Goal: Check status: Check status

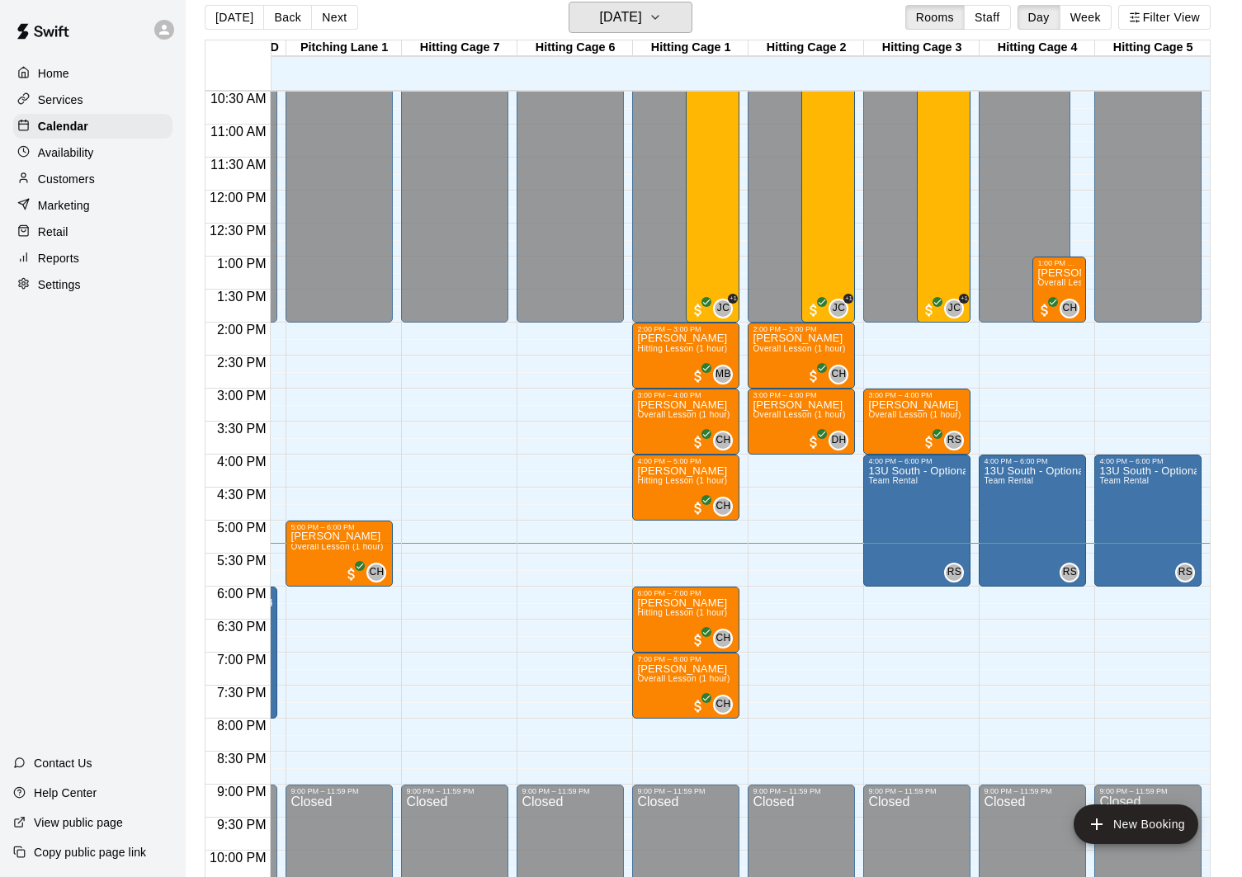
scroll to position [692, 447]
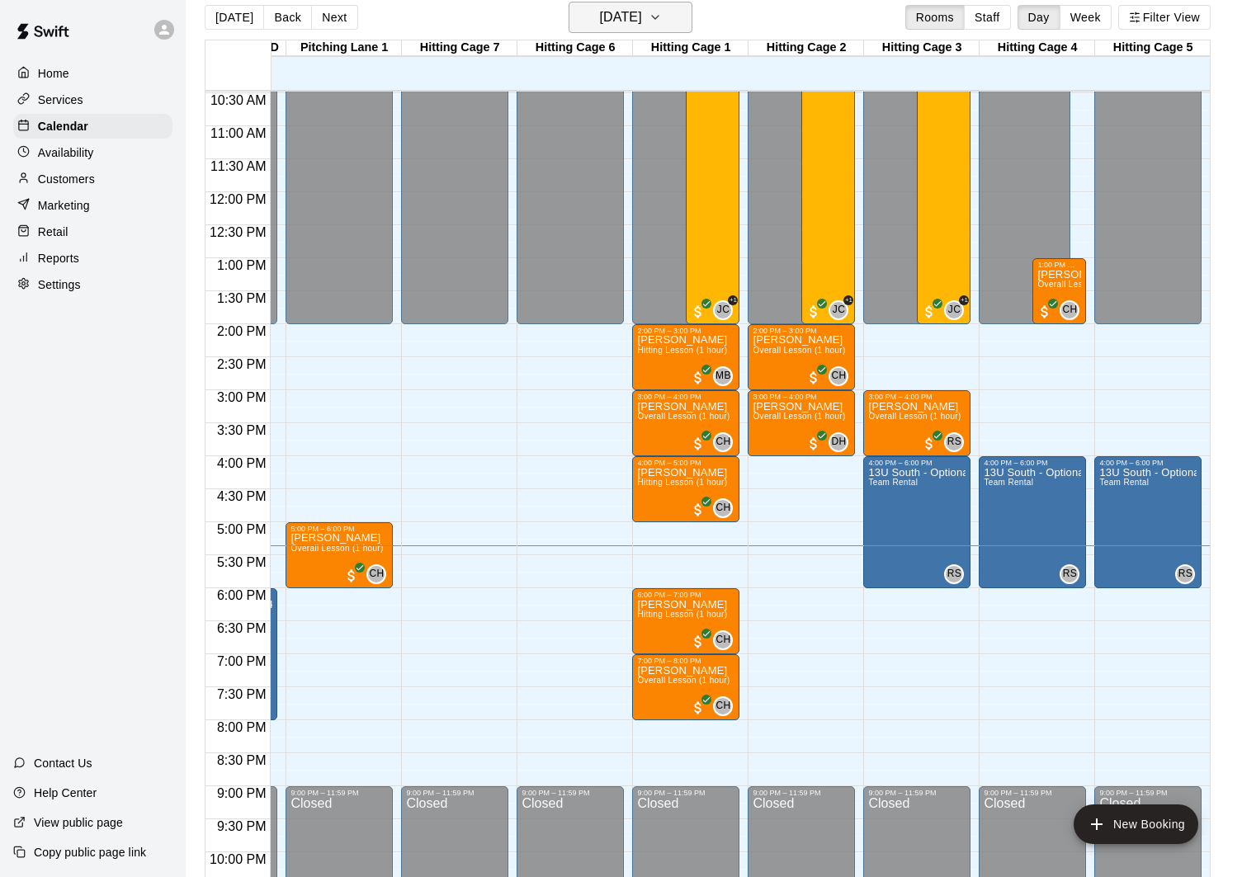
click at [642, 21] on h6 "[DATE]" at bounding box center [621, 17] width 42 height 23
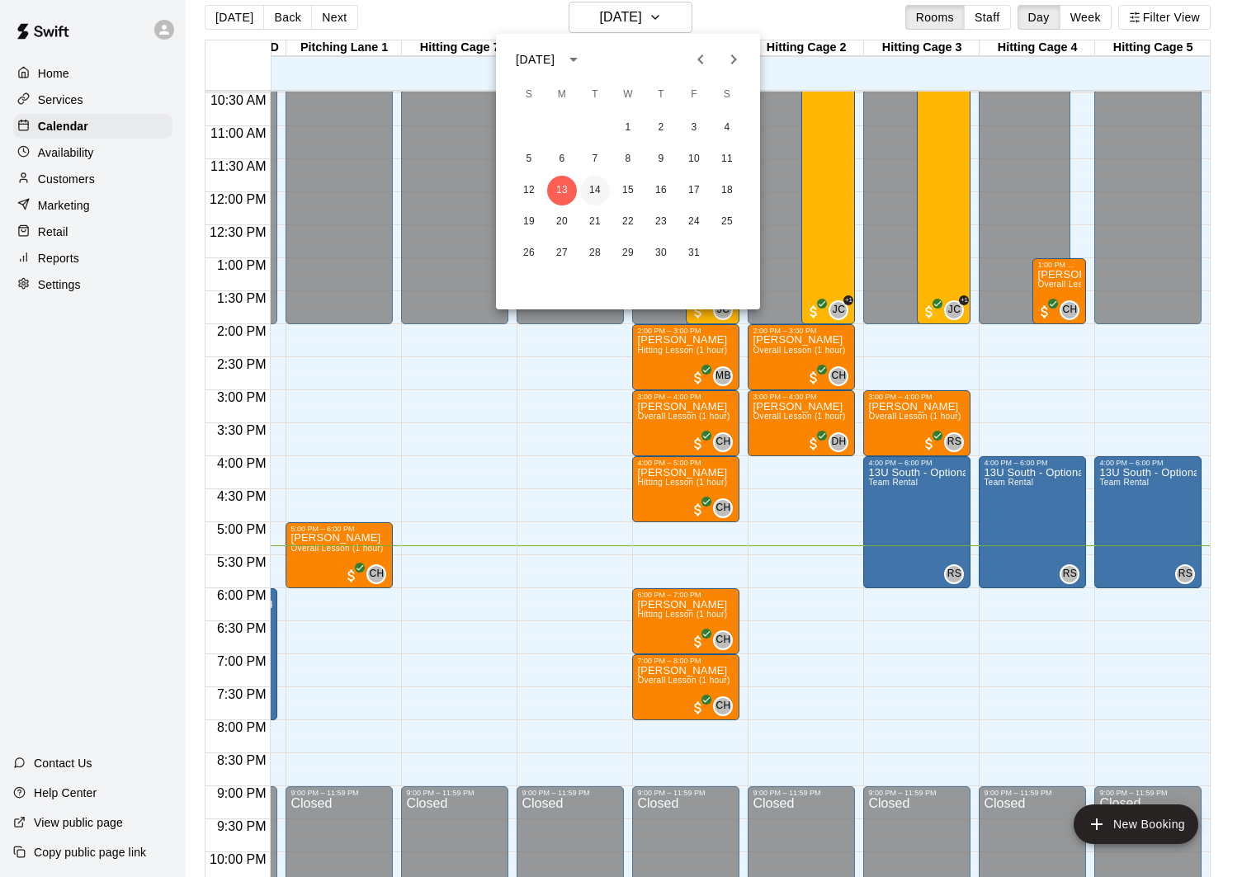
click at [591, 184] on button "14" at bounding box center [595, 191] width 30 height 30
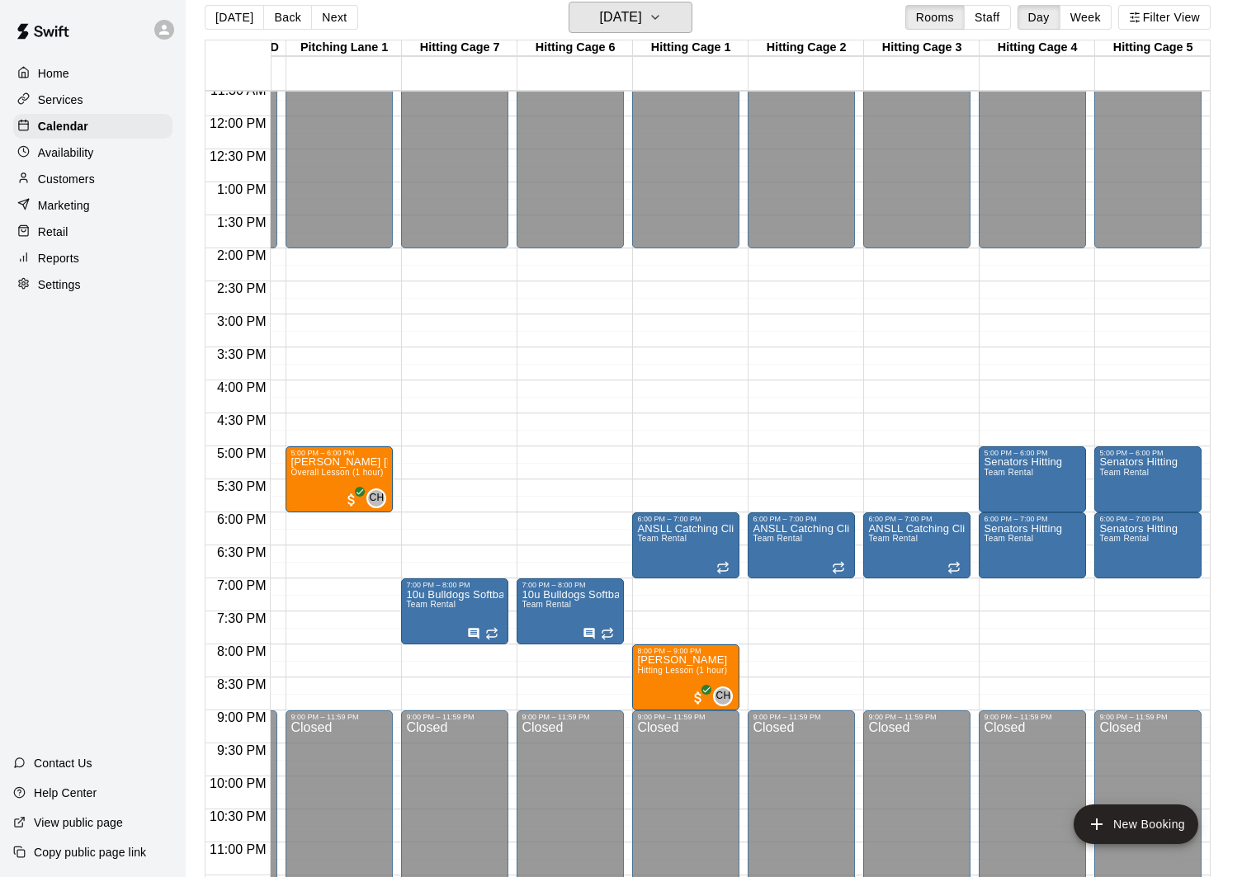
scroll to position [768, 447]
click at [669, 26] on button "[DATE]" at bounding box center [631, 17] width 124 height 31
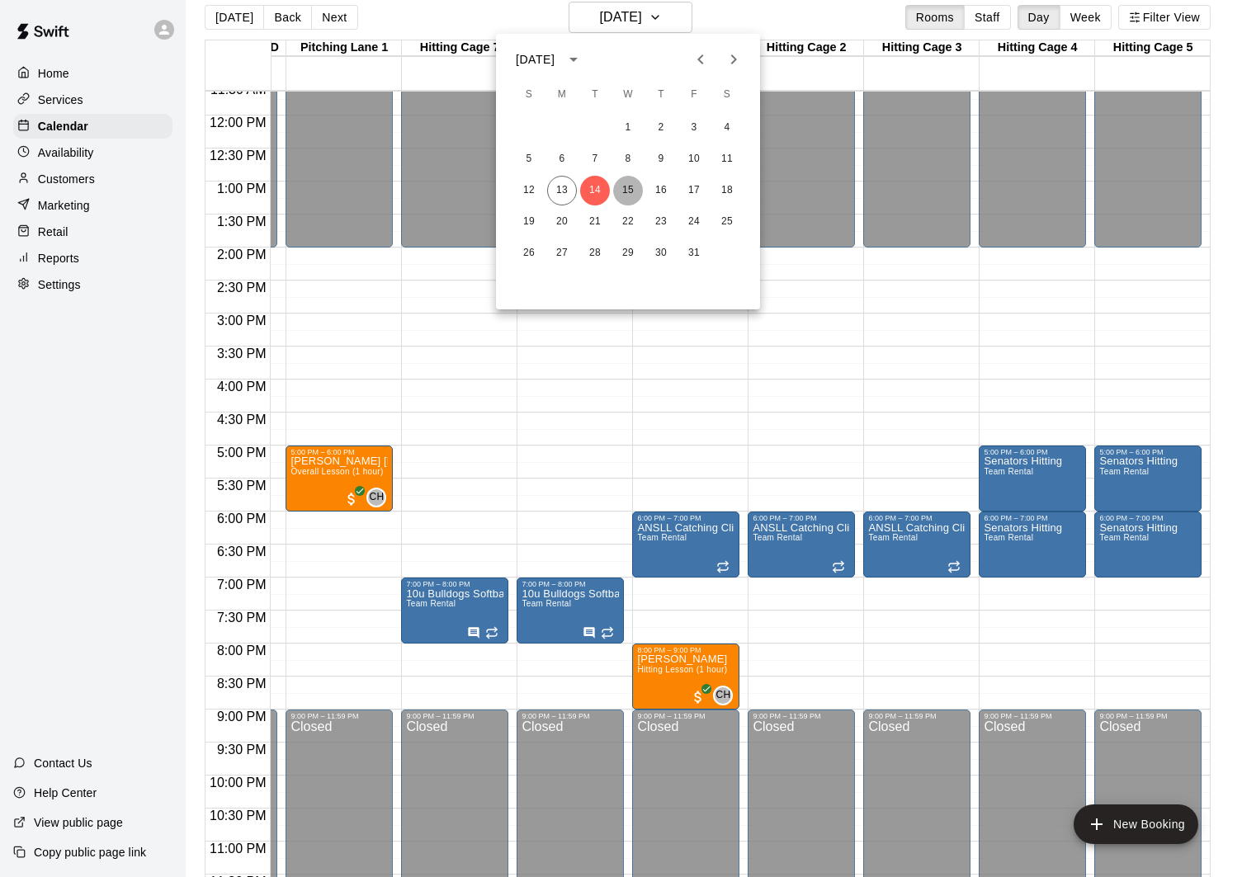
click at [631, 195] on button "15" at bounding box center [628, 191] width 30 height 30
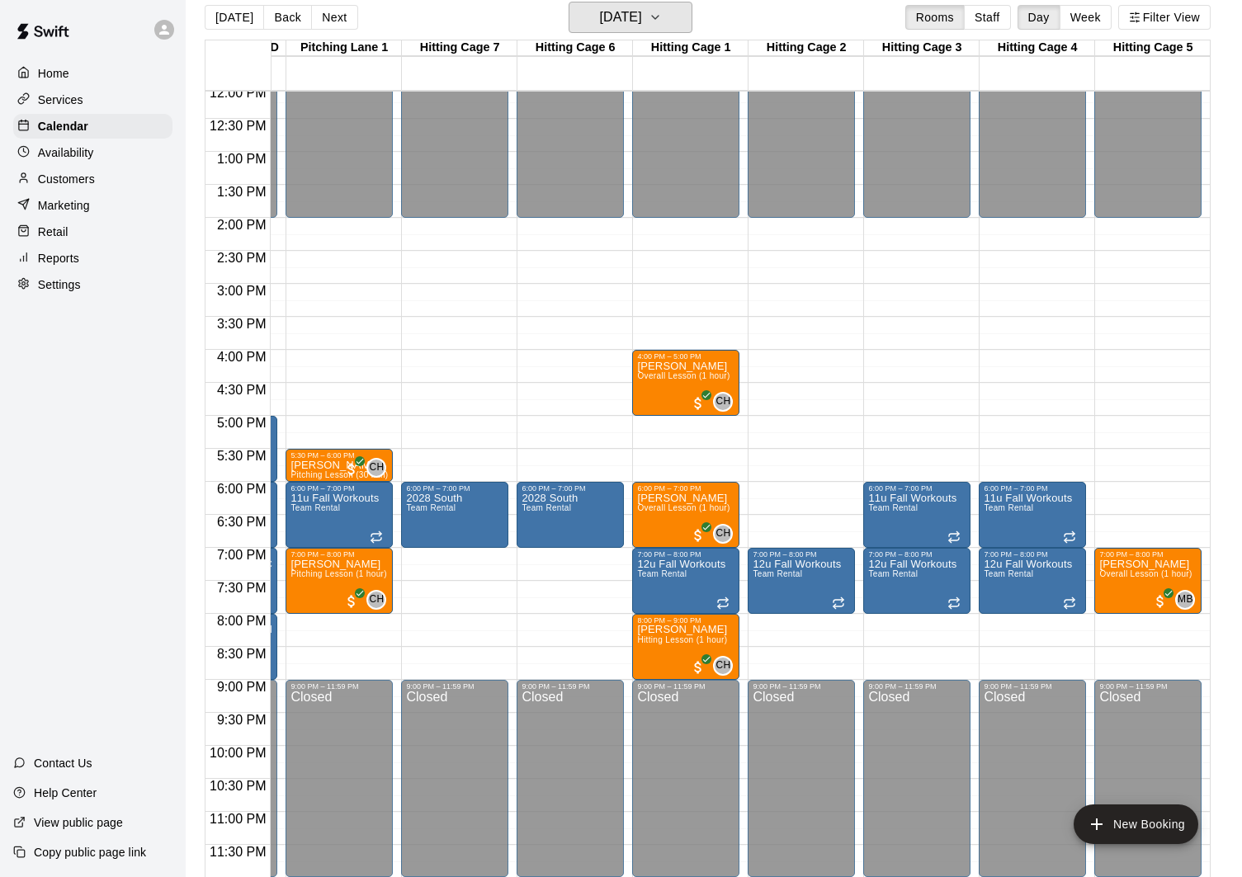
scroll to position [26, 0]
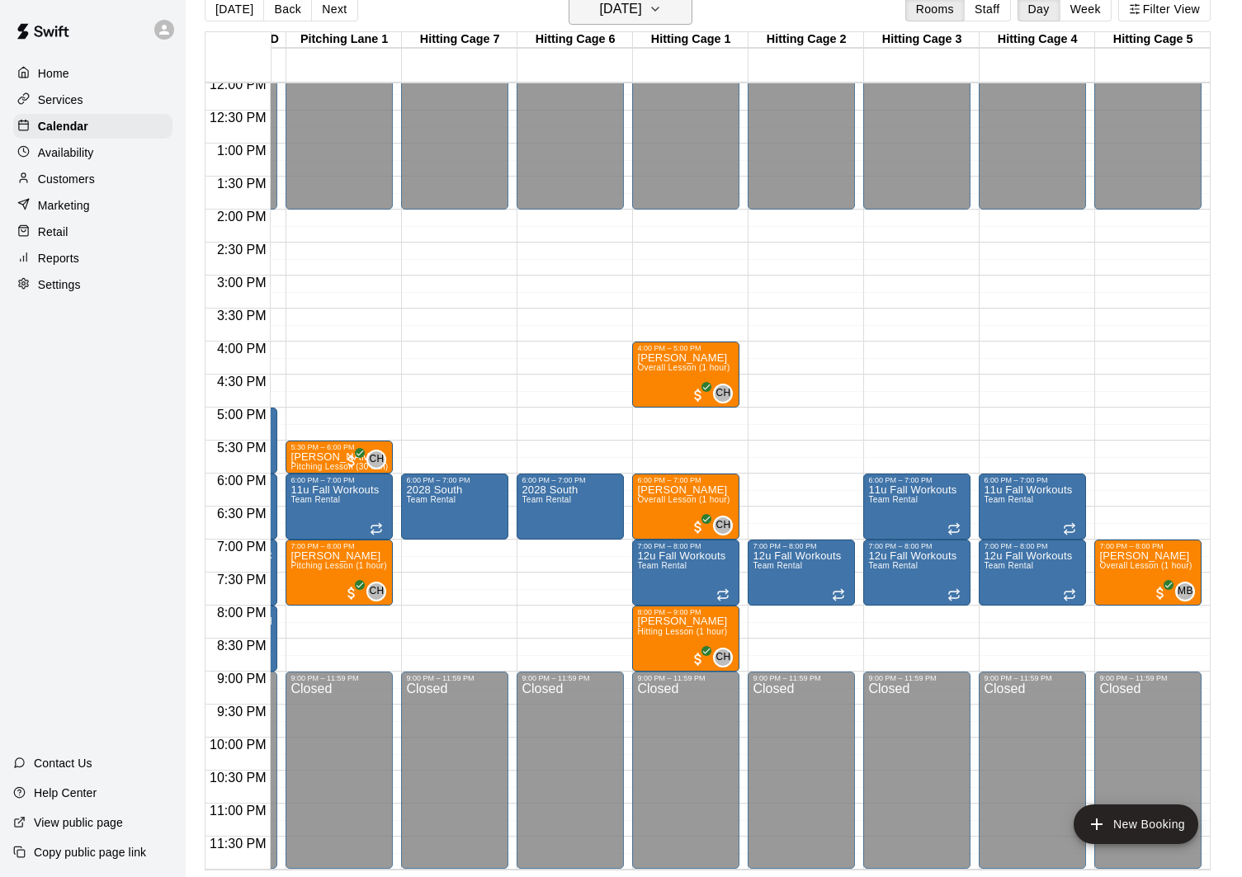
click at [631, 21] on button "[DATE]" at bounding box center [631, 8] width 124 height 31
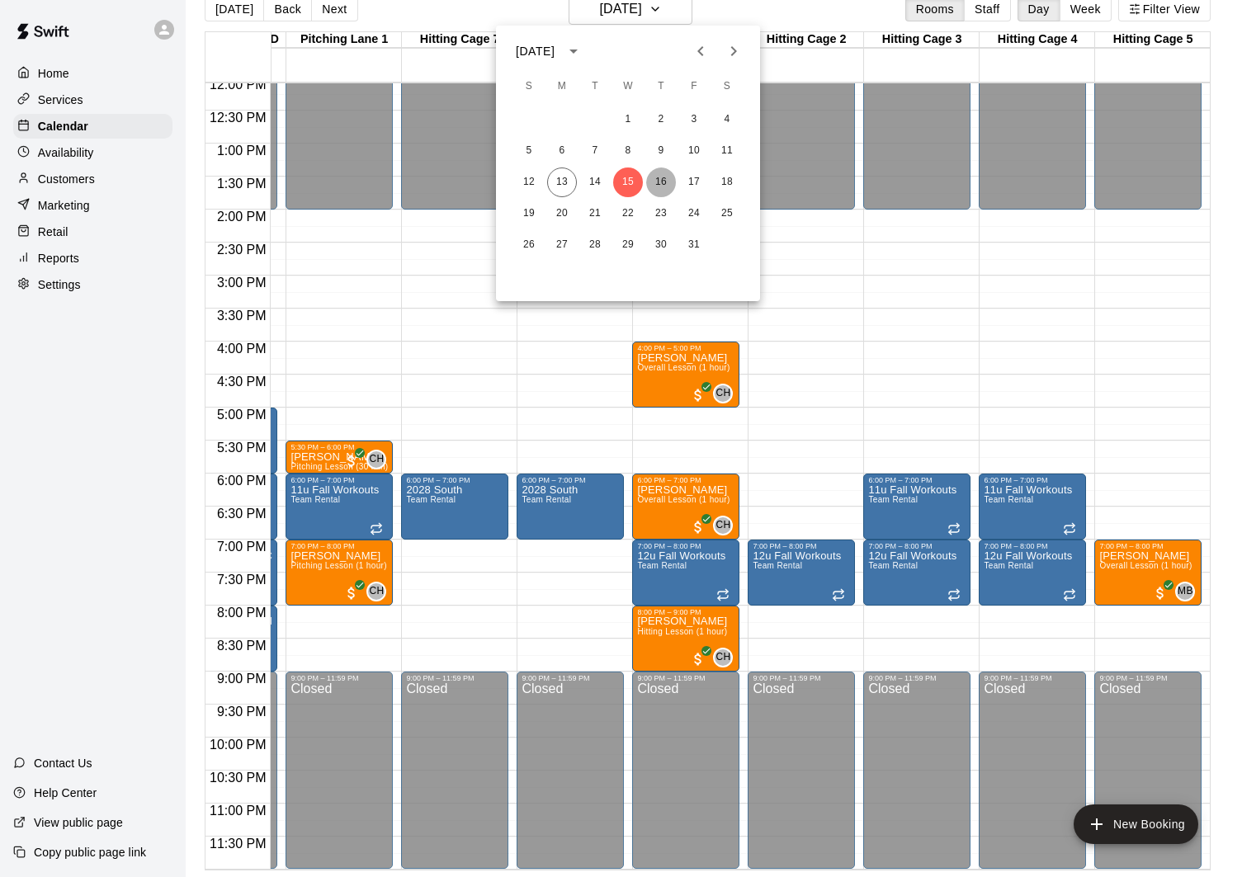
click at [665, 177] on button "16" at bounding box center [661, 183] width 30 height 30
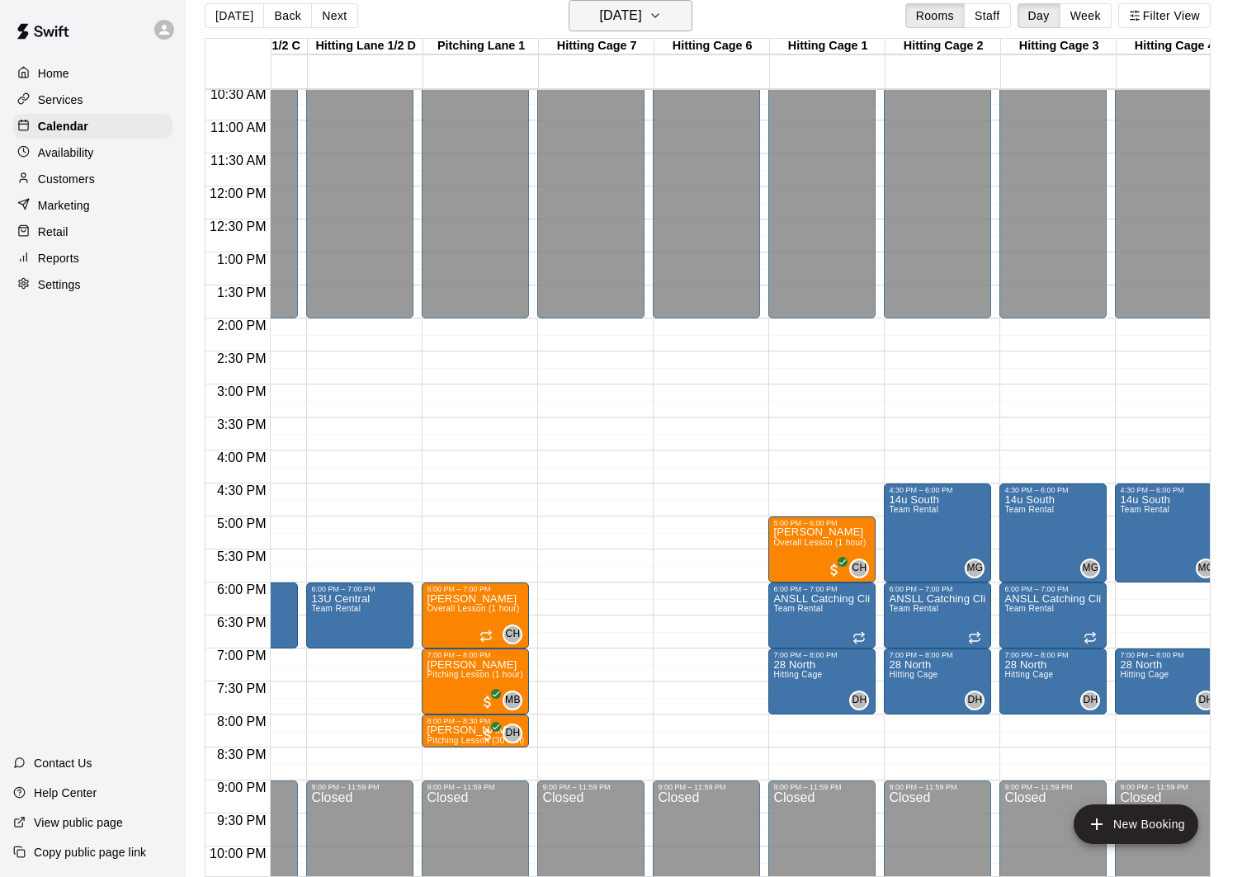
scroll to position [663, 310]
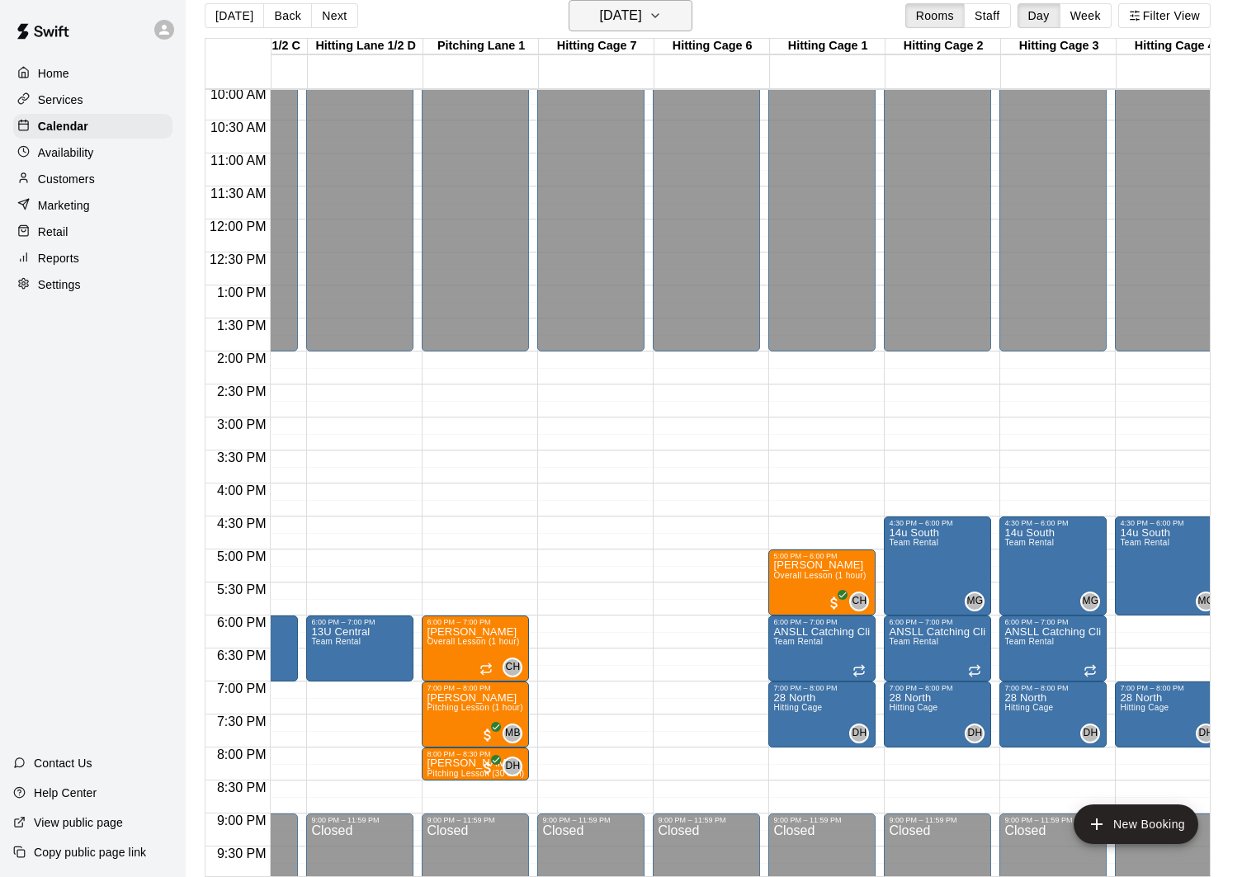
click at [640, 11] on h6 "[DATE]" at bounding box center [621, 15] width 42 height 23
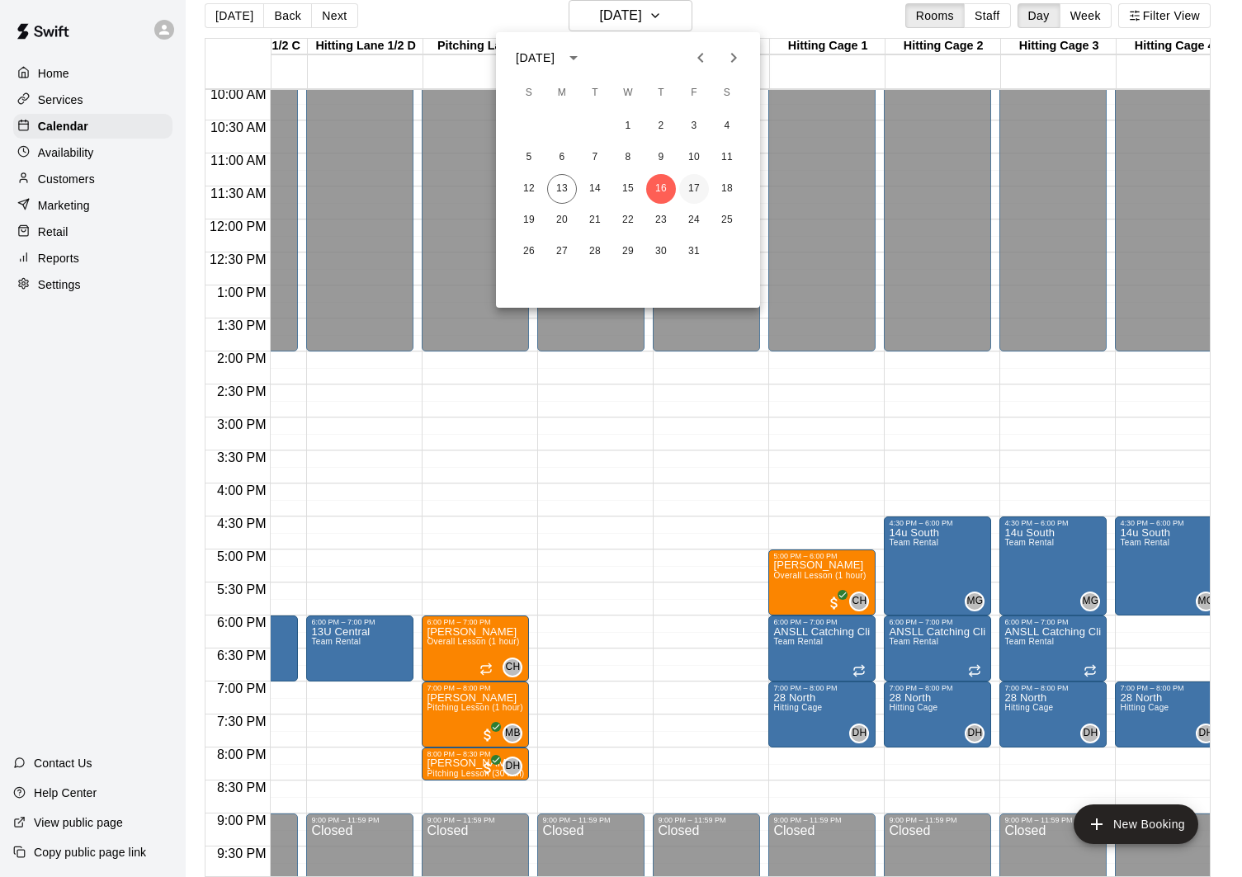
click at [691, 193] on button "17" at bounding box center [694, 189] width 30 height 30
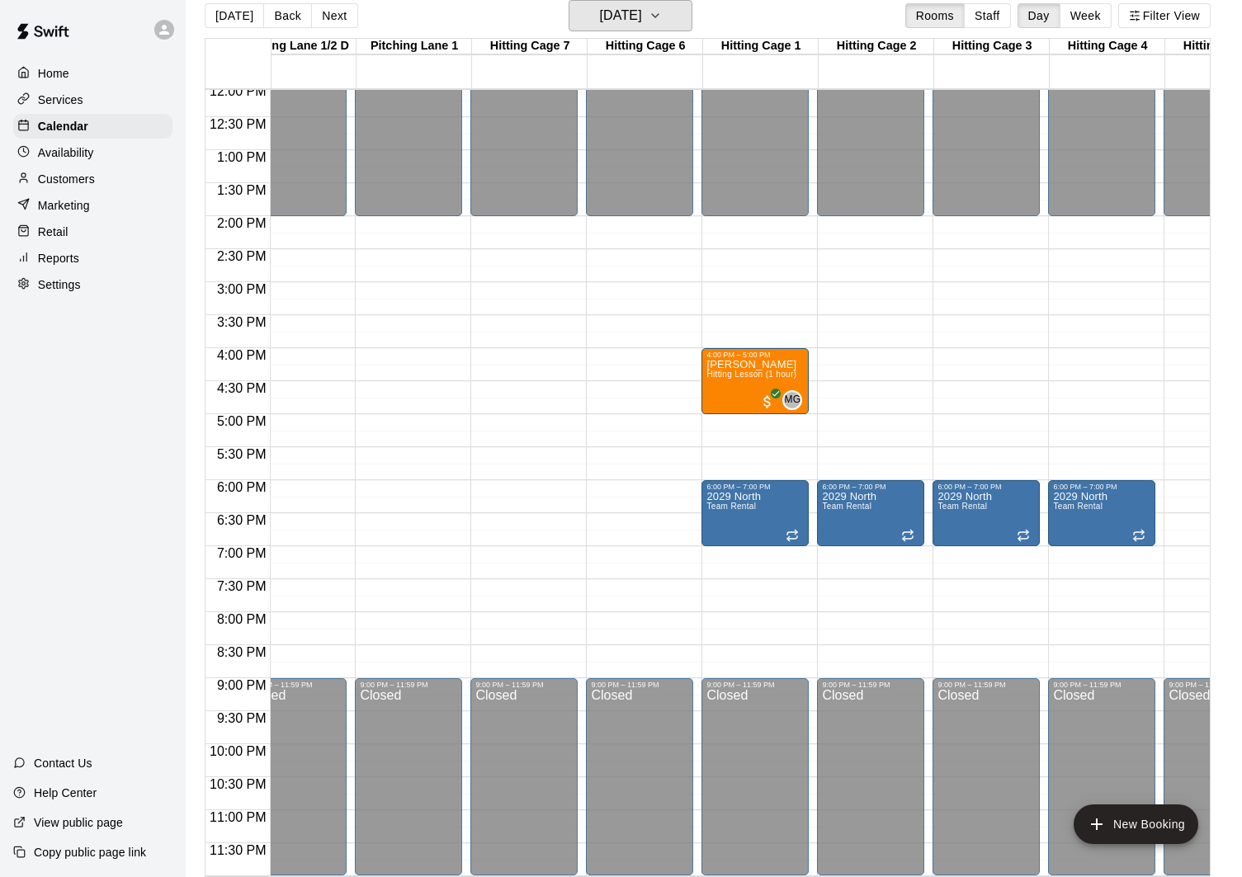
scroll to position [26, 0]
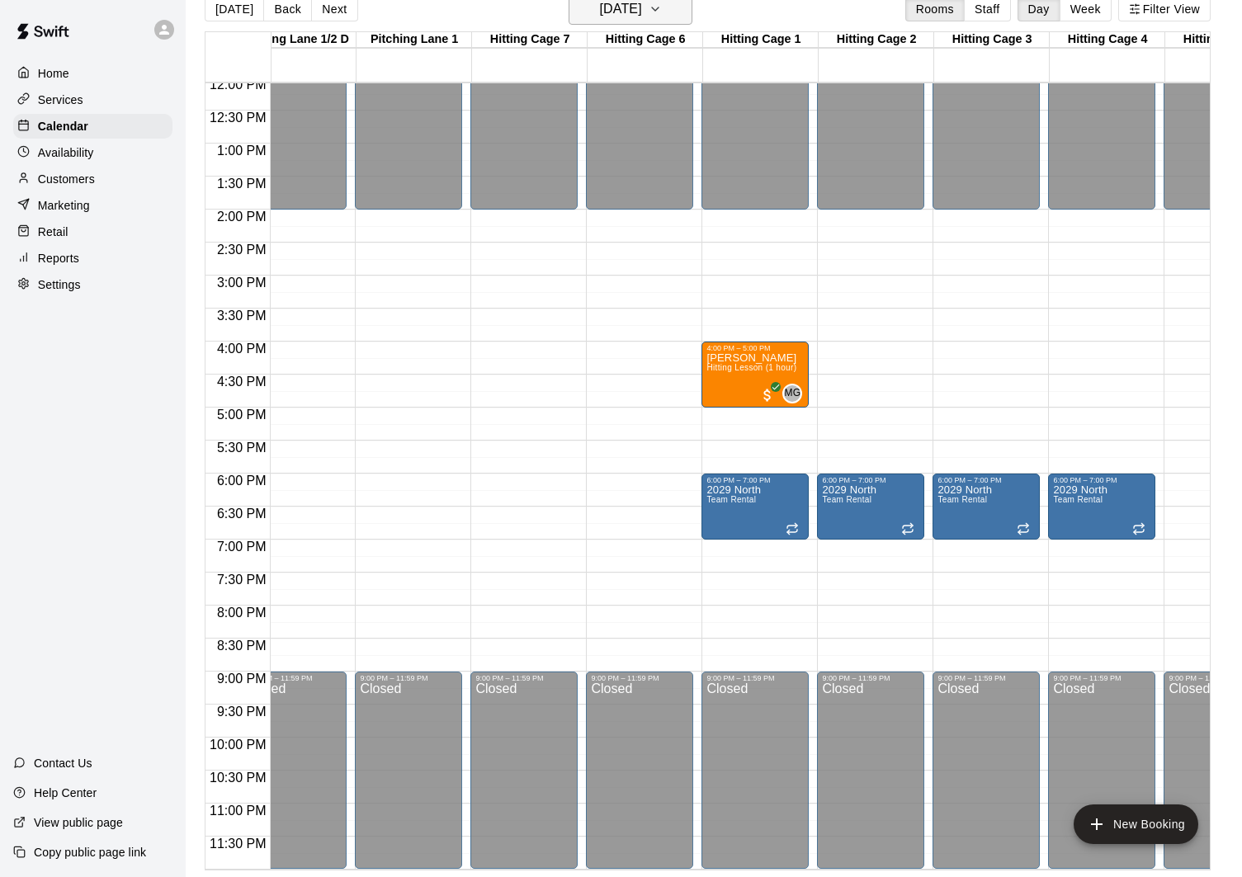
click at [625, 3] on h6 "[DATE]" at bounding box center [621, 9] width 42 height 23
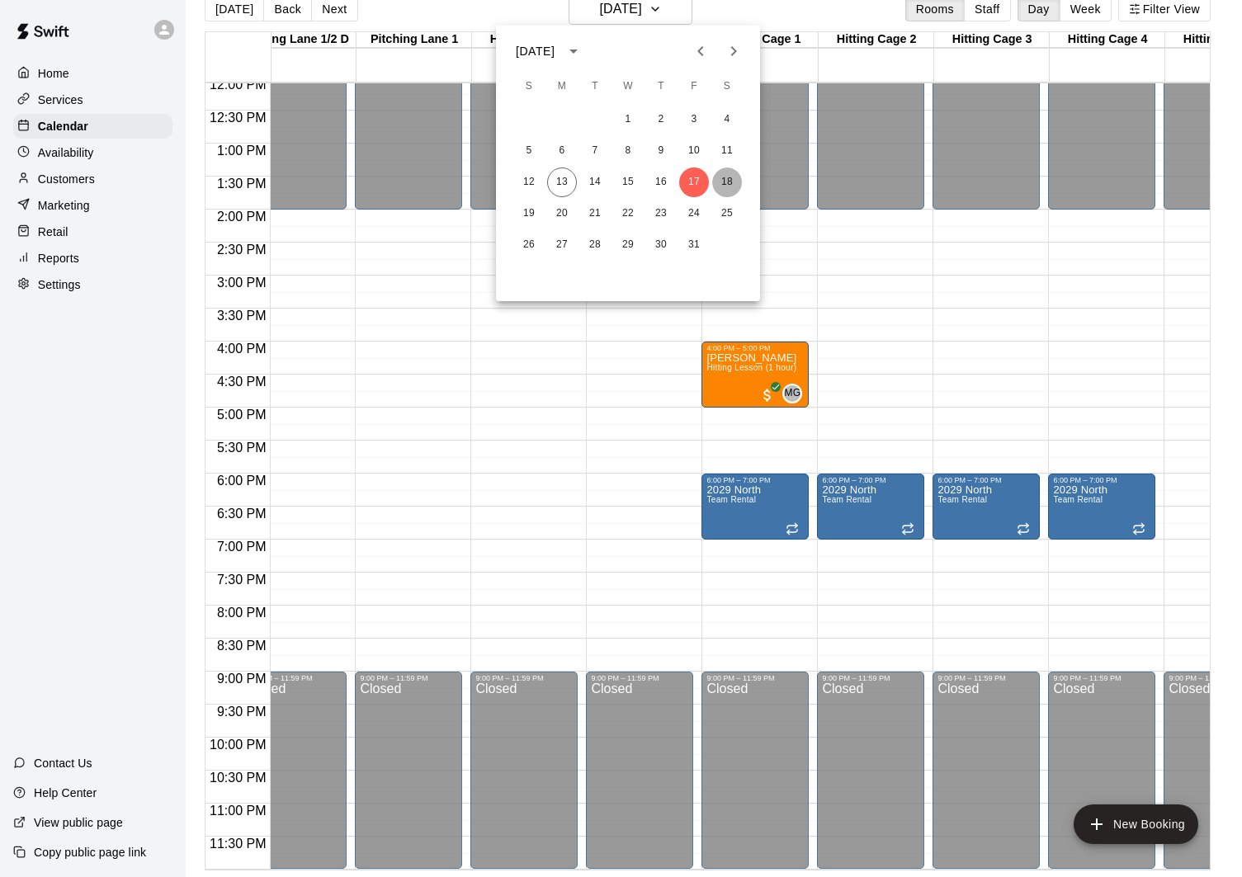
click at [728, 182] on button "18" at bounding box center [727, 183] width 30 height 30
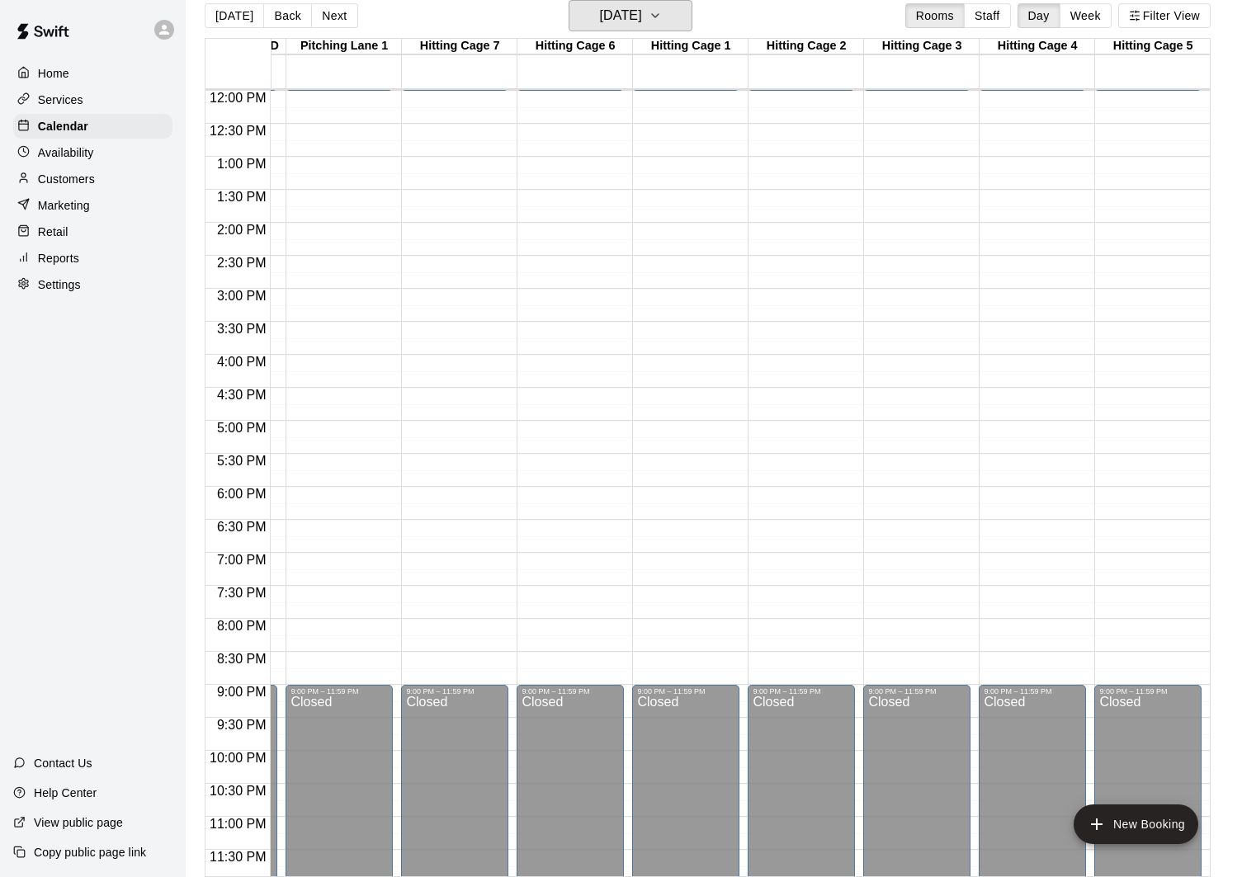
scroll to position [799, 447]
